Goal: Check status: Check status

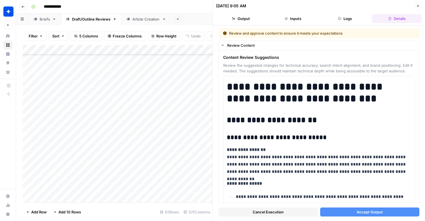
scroll to position [7523, 0]
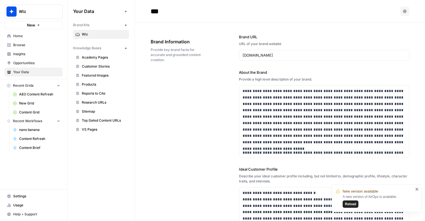
scroll to position [17543, 0]
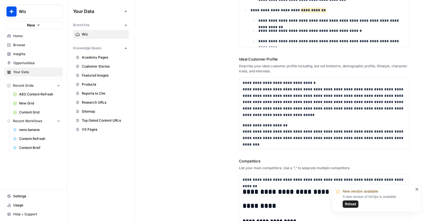
click at [28, 204] on span "Usage" at bounding box center [36, 204] width 47 height 5
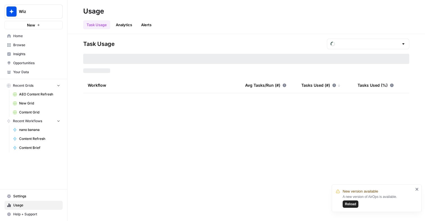
type input "September Tasks"
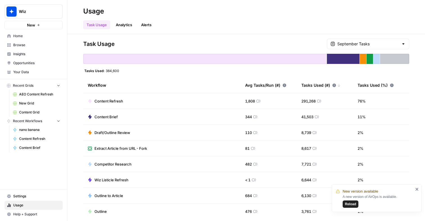
click at [83, 71] on div "Task Usage September Tasks Tasks Used: 384,600 Workflow Avg Tasks/Run (#) Tasks…" at bounding box center [245, 127] width 357 height 187
drag, startPoint x: 83, startPoint y: 71, endPoint x: 123, endPoint y: 71, distance: 40.7
click at [123, 71] on div "Task Usage September Tasks Tasks Used: 384,600 Workflow Avg Tasks/Run (#) Tasks…" at bounding box center [245, 127] width 357 height 187
click at [123, 58] on div at bounding box center [204, 59] width 243 height 10
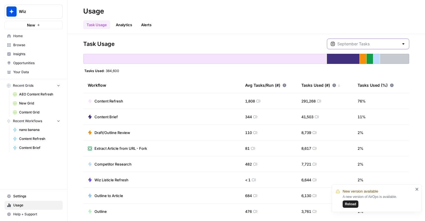
click at [371, 42] on input "text" at bounding box center [368, 44] width 62 height 6
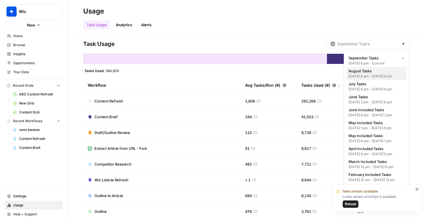
click at [367, 79] on div "[DATE] 8 pm - [DATE] 8 pm" at bounding box center [376, 76] width 56 height 5
type input "August Tasks"
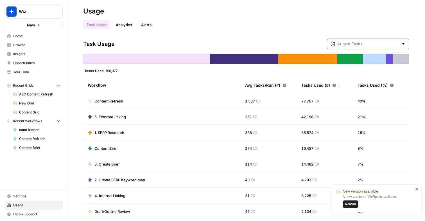
click at [393, 44] on input "text" at bounding box center [368, 44] width 62 height 6
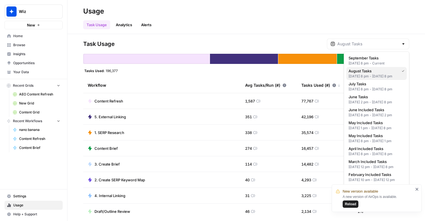
click at [378, 75] on div "[DATE] 8 pm - [DATE] 8 pm" at bounding box center [376, 76] width 56 height 5
type input "August Tasks"
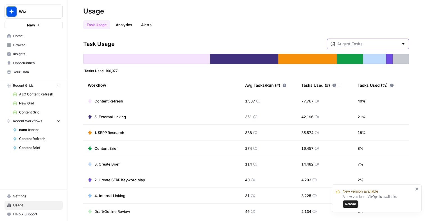
click at [377, 46] on input "text" at bounding box center [368, 44] width 62 height 6
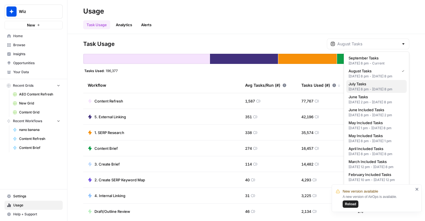
click at [378, 92] on div "[DATE] 8 pm - [DATE] 8 pm" at bounding box center [376, 89] width 56 height 5
type input "July Tasks"
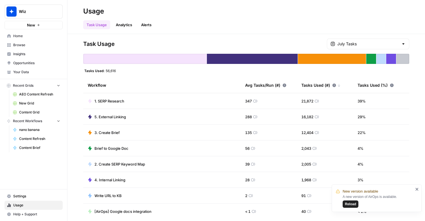
drag, startPoint x: 110, startPoint y: 71, endPoint x: 119, endPoint y: 70, distance: 9.9
click at [119, 70] on div "Tasks Used: 56,616" at bounding box center [246, 70] width 326 height 4
click at [377, 42] on input "text" at bounding box center [368, 44] width 62 height 6
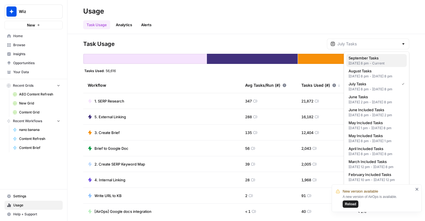
click at [366, 63] on div "[DATE] 8 pm - Current" at bounding box center [376, 63] width 56 height 5
type input "September Tasks"
